Goal: Transaction & Acquisition: Download file/media

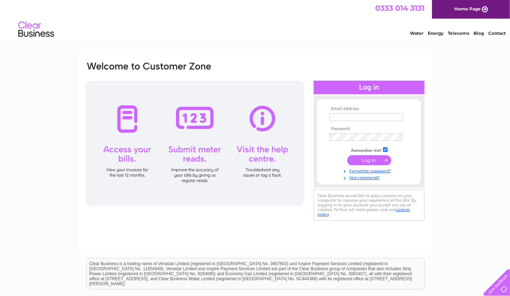
type input "harry.macrae@btinternet.com"
click at [374, 159] on input "submit" at bounding box center [369, 160] width 44 height 10
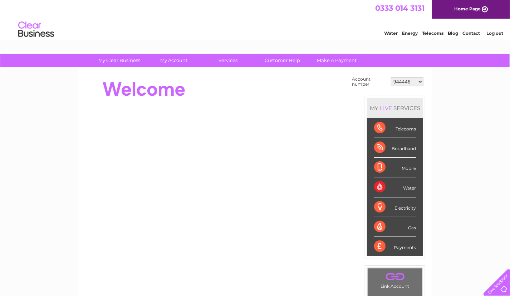
drag, startPoint x: 0, startPoint y: 0, endPoint x: 448, endPoint y: 58, distance: 451.4
click at [448, 58] on div "My Clear Business Login Details My Details My Preferences Link Account My Accou…" at bounding box center [255, 61] width 510 height 14
click at [421, 82] on select "944446 956924 30302762" at bounding box center [407, 81] width 33 height 9
select select "30302762"
click at [392, 77] on select "944446 956924 30302762" at bounding box center [407, 81] width 33 height 9
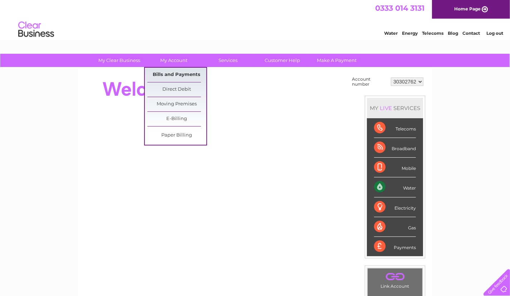
click at [182, 74] on link "Bills and Payments" at bounding box center [176, 75] width 59 height 14
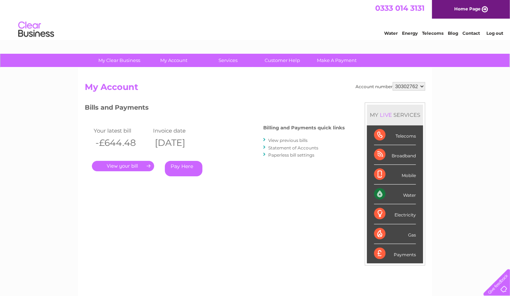
click at [116, 165] on link "." at bounding box center [123, 166] width 62 height 10
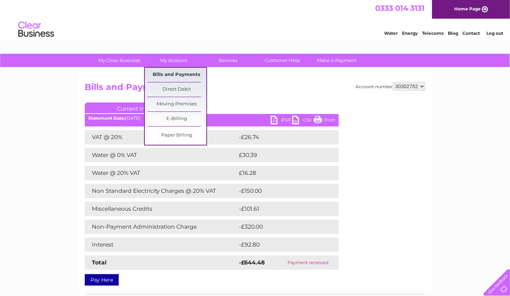
click at [178, 77] on link "Bills and Payments" at bounding box center [176, 75] width 59 height 14
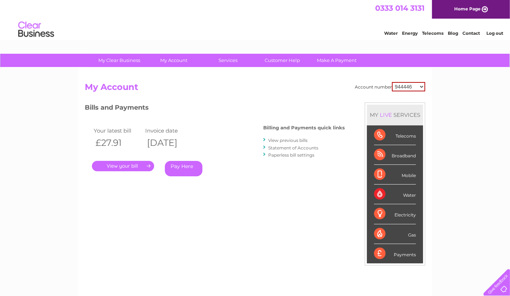
click at [396, 87] on select "944446 956924 30302762" at bounding box center [408, 86] width 33 height 9
select select "30302762"
click at [393, 82] on select "944446 956924 30302762" at bounding box center [408, 86] width 33 height 9
click at [291, 147] on link "Statement of Accounts" at bounding box center [293, 147] width 50 height 5
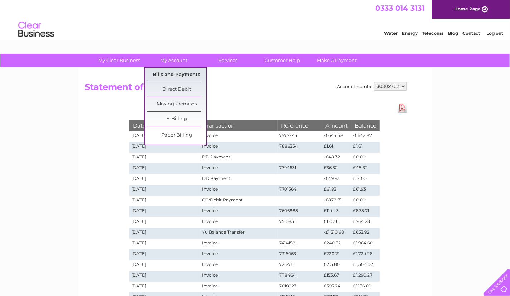
click at [176, 76] on link "Bills and Payments" at bounding box center [176, 75] width 59 height 14
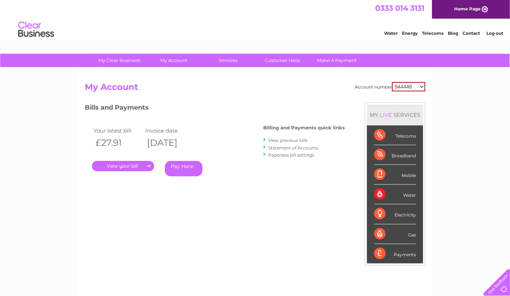
click at [414, 82] on select "944446 956924 30302762" at bounding box center [408, 86] width 33 height 9
select select "30302762"
click at [393, 82] on select "944446 956924 30302762" at bounding box center [408, 86] width 33 height 9
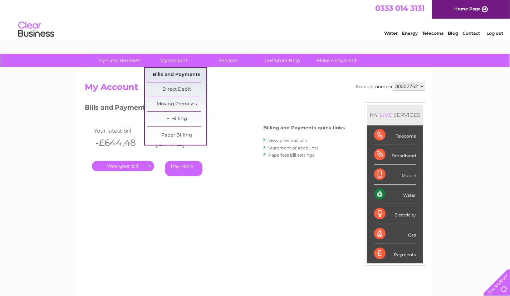
click at [181, 74] on link "Bills and Payments" at bounding box center [176, 75] width 59 height 14
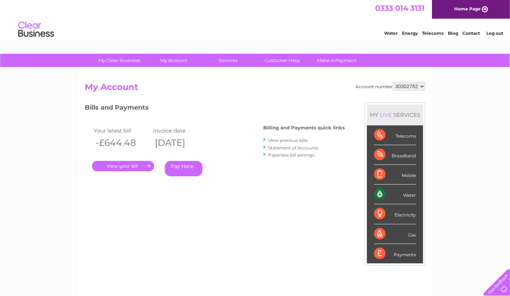
click at [138, 166] on link "." at bounding box center [123, 166] width 62 height 10
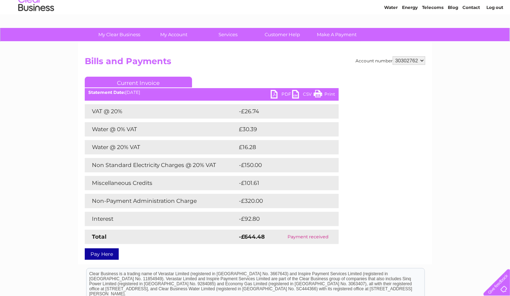
scroll to position [36, 0]
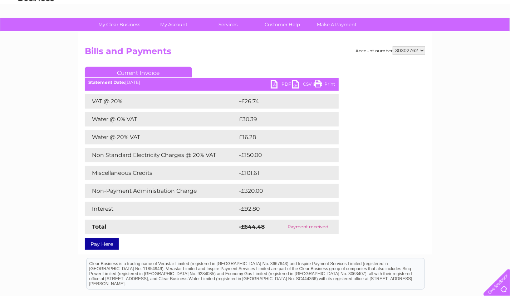
click at [295, 84] on link "CSV" at bounding box center [302, 85] width 21 height 10
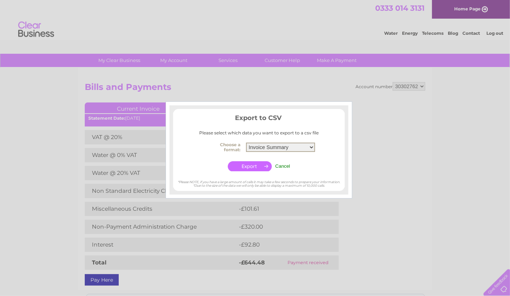
click at [311, 147] on select "Invoice Summary Service Charge Summary" at bounding box center [280, 146] width 69 height 9
click at [246, 142] on select "Invoice Summary Service Charge Summary" at bounding box center [280, 146] width 69 height 9
click at [247, 166] on input "button" at bounding box center [250, 166] width 44 height 10
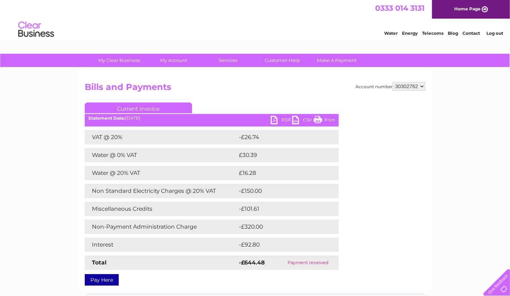
click at [294, 119] on link "CSV" at bounding box center [302, 121] width 21 height 10
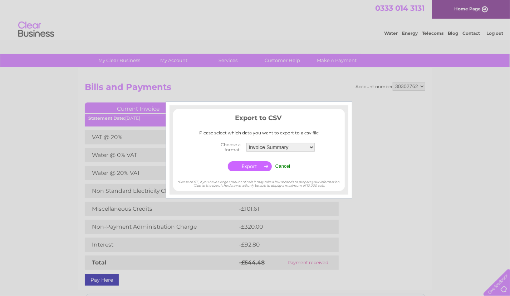
click at [251, 167] on input "button" at bounding box center [250, 166] width 44 height 10
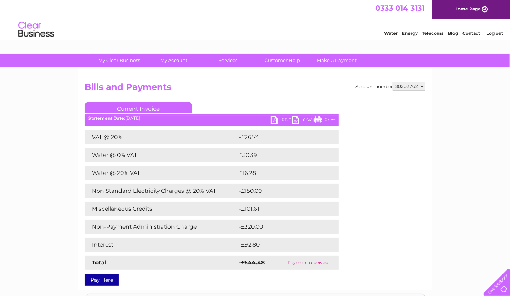
click at [273, 118] on link "PDF" at bounding box center [281, 121] width 21 height 10
drag, startPoint x: 60, startPoint y: 103, endPoint x: 192, endPoint y: 91, distance: 132.7
click at [66, 103] on div "My Clear Business Login Details My Details My Preferences Link Account My Accou…" at bounding box center [255, 233] width 510 height 359
click at [193, 215] on td "Miscellaneous Credits" at bounding box center [161, 208] width 152 height 14
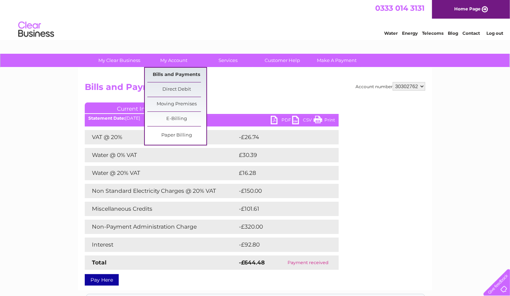
click at [185, 74] on link "Bills and Payments" at bounding box center [176, 75] width 59 height 14
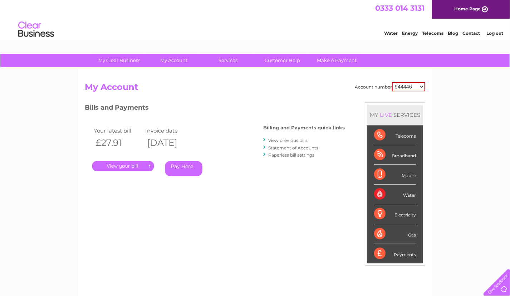
click at [275, 141] on link "View previous bills" at bounding box center [287, 139] width 39 height 5
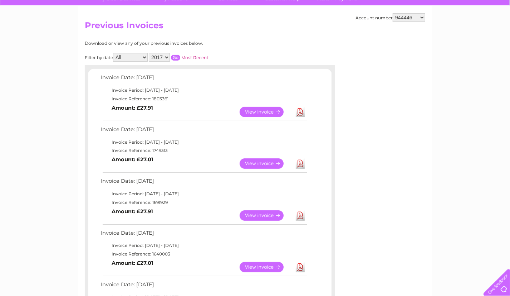
scroll to position [72, 0]
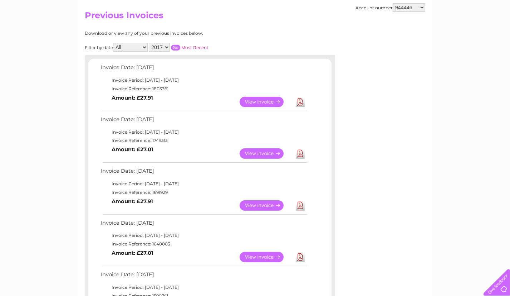
drag, startPoint x: 407, startPoint y: 8, endPoint x: 410, endPoint y: 10, distance: 3.8
click at [407, 8] on select "944446 956924 30302762" at bounding box center [409, 7] width 33 height 9
select select "30302762"
click at [393, 3] on select "944446 956924 30302762" at bounding box center [409, 7] width 33 height 9
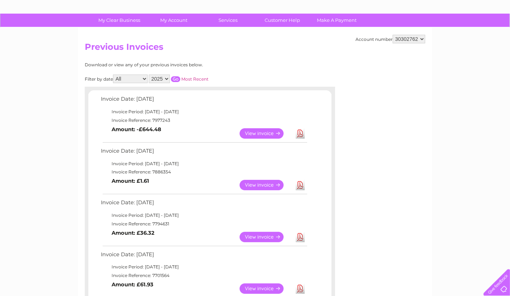
scroll to position [49, 0]
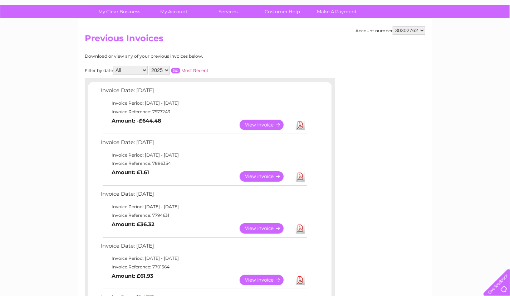
click at [268, 174] on link "View" at bounding box center [266, 176] width 53 height 10
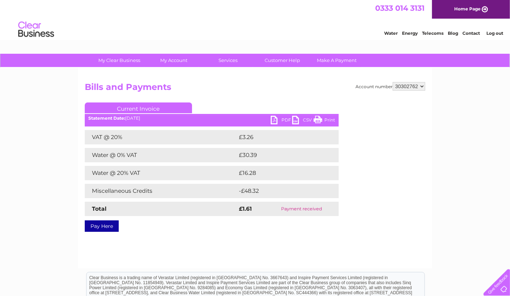
click at [272, 121] on link "PDF" at bounding box center [281, 121] width 21 height 10
click at [474, 33] on link "Contact" at bounding box center [472, 32] width 18 height 5
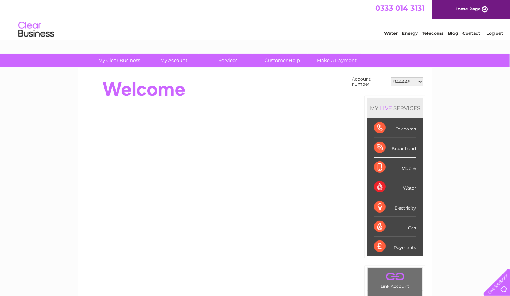
click at [421, 80] on select "944446 956924 30302762" at bounding box center [407, 81] width 33 height 9
select select "30302762"
click at [392, 77] on select "944446 956924 30302762" at bounding box center [407, 81] width 33 height 9
